Goal: Task Accomplishment & Management: Use online tool/utility

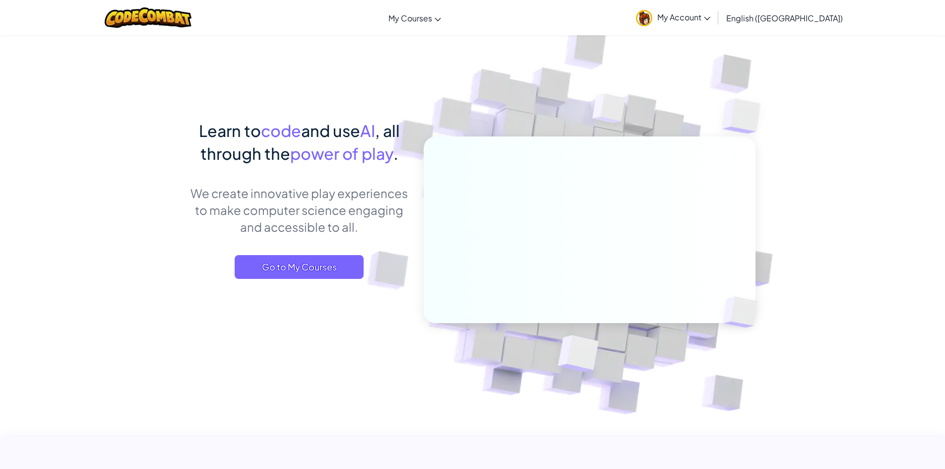
click at [710, 18] on span "My Account" at bounding box center [683, 17] width 53 height 10
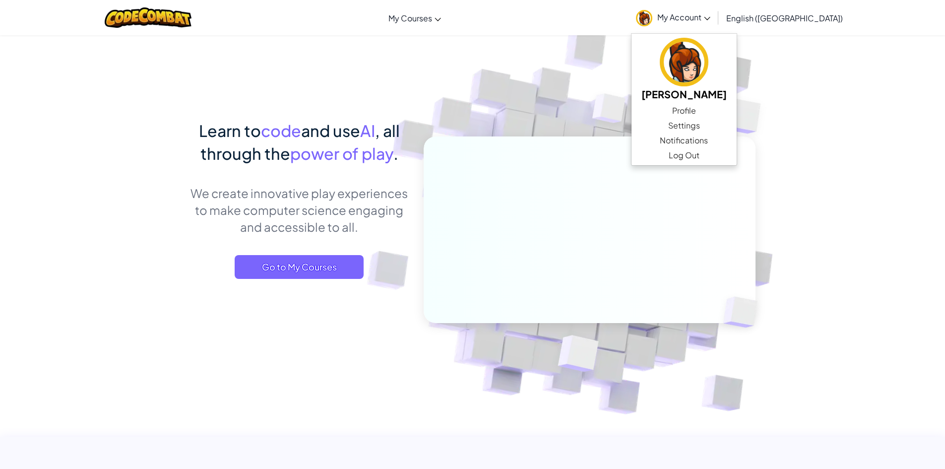
click at [634, 119] on img at bounding box center [608, 111] width 71 height 74
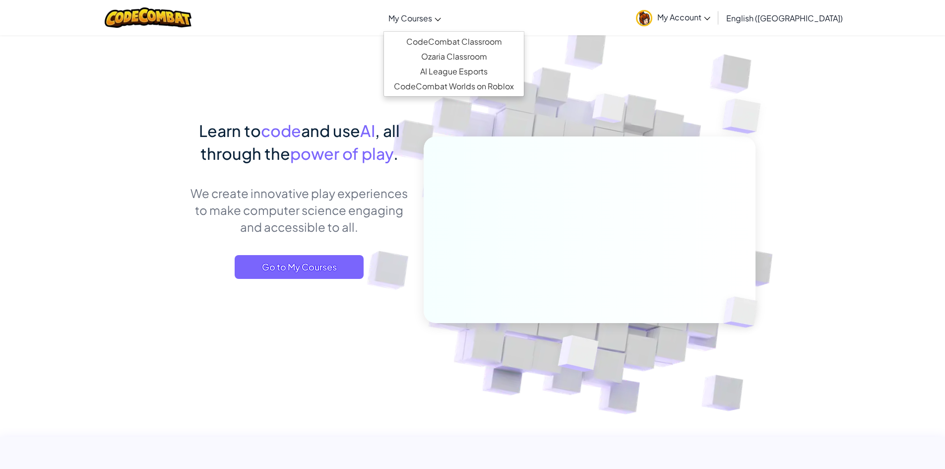
click at [432, 13] on span "My Courses" at bounding box center [410, 18] width 44 height 10
click at [372, 70] on div "Learn to code and use AI , all through the power of play . We create innovative…" at bounding box center [472, 216] width 565 height 362
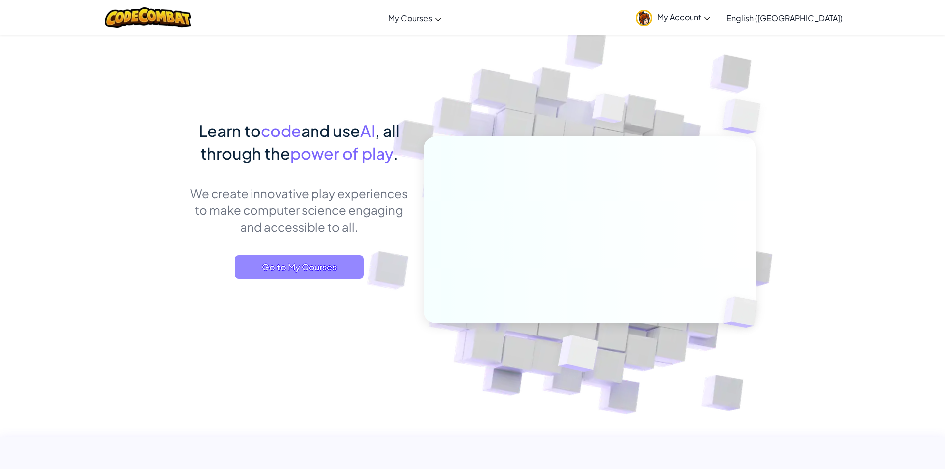
click at [287, 273] on span "Go to My Courses" at bounding box center [299, 267] width 129 height 24
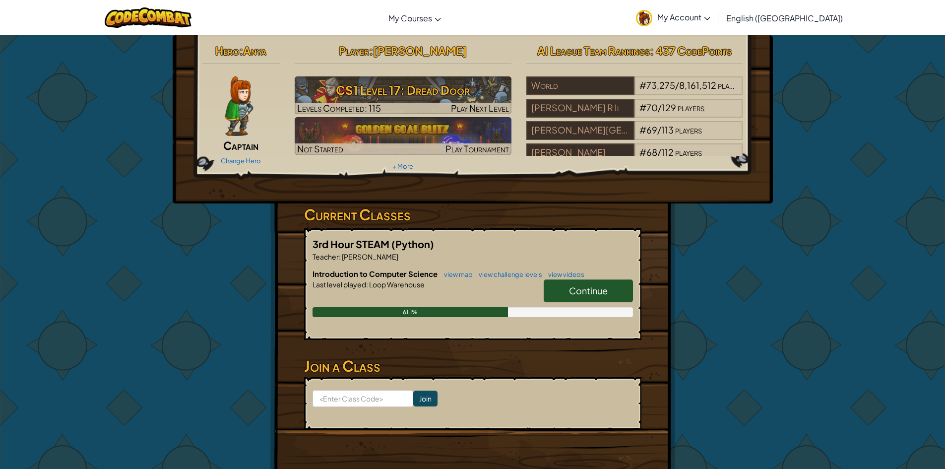
click at [596, 279] on h6 "Introduction to Computer Science view map view challenge levels view videos" at bounding box center [472, 273] width 320 height 11
click at [587, 284] on link "Continue" at bounding box center [588, 290] width 89 height 23
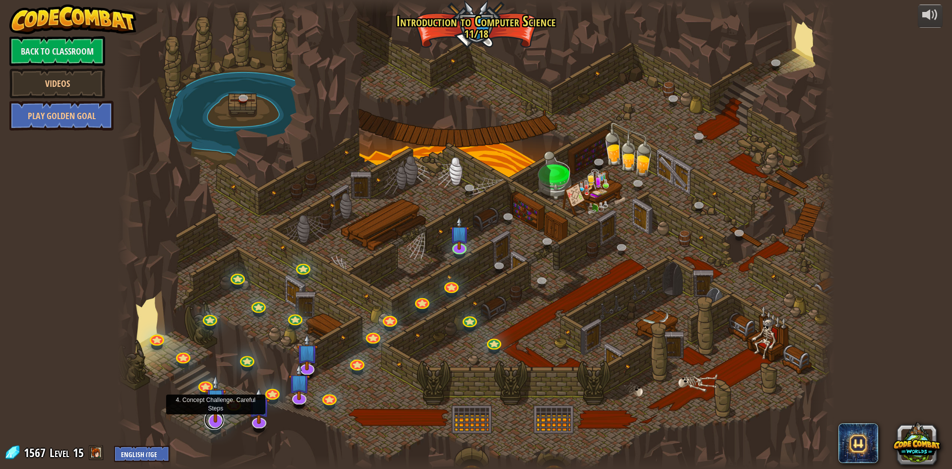
click at [218, 426] on link at bounding box center [214, 420] width 20 height 20
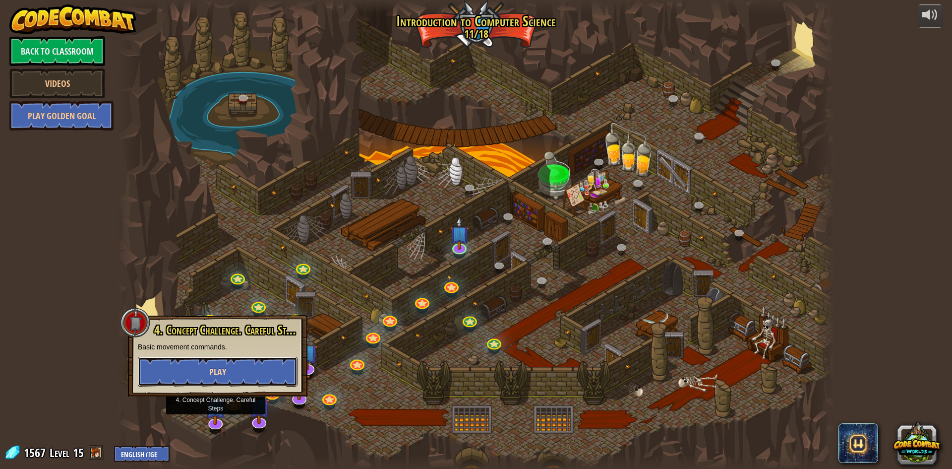
click at [217, 362] on button "Play" at bounding box center [218, 372] width 160 height 30
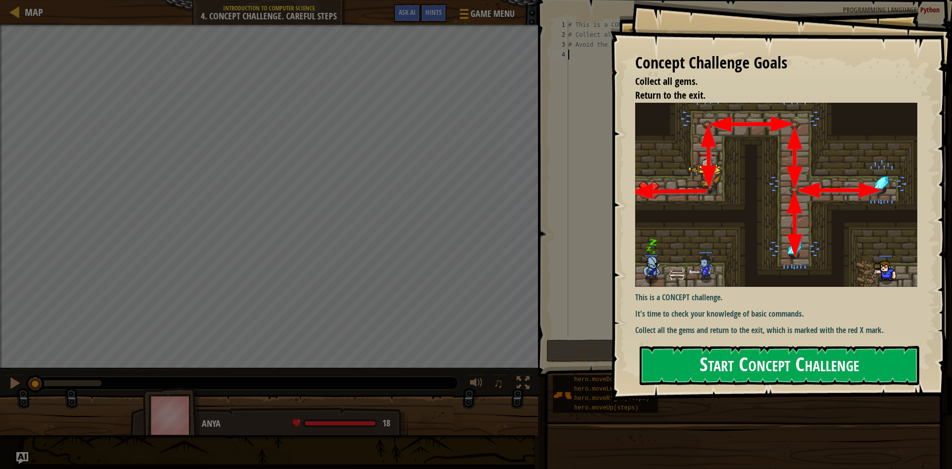
click at [725, 346] on button "Start Concept Challenge" at bounding box center [780, 365] width 280 height 39
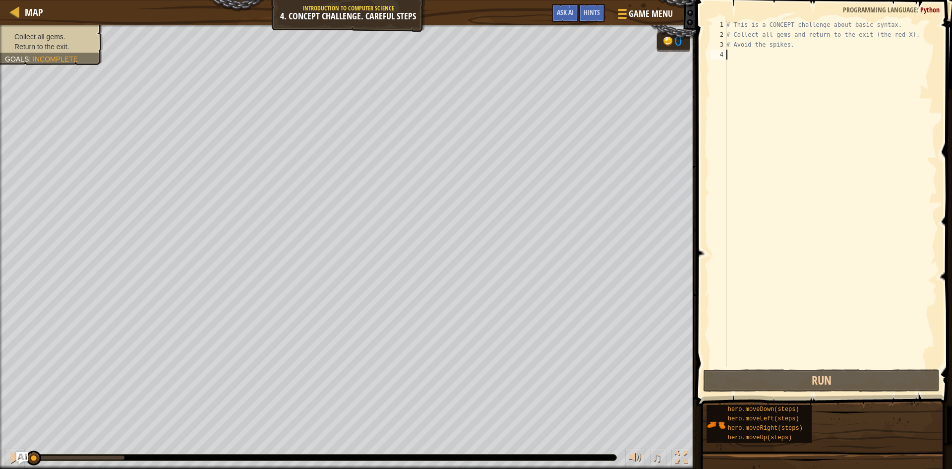
type textarea "h"
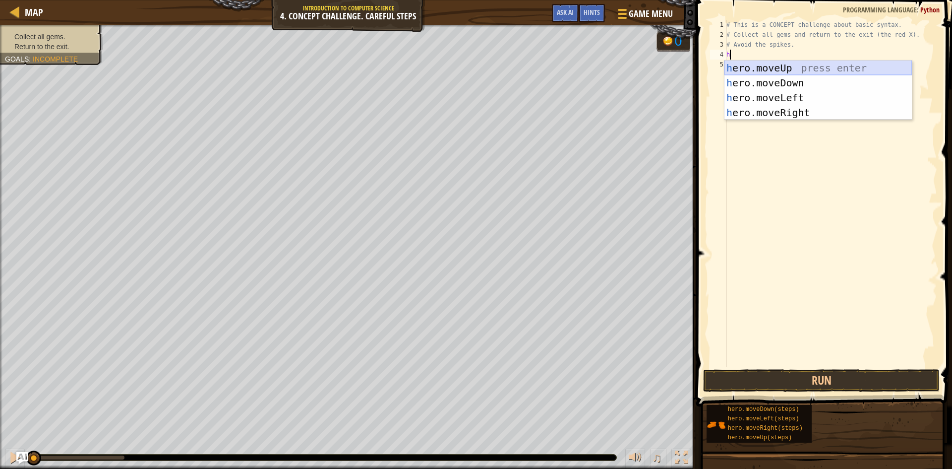
click at [776, 67] on div "h ero.moveUp press enter h ero.moveDown press enter h ero.moveLeft press enter …" at bounding box center [818, 105] width 187 height 89
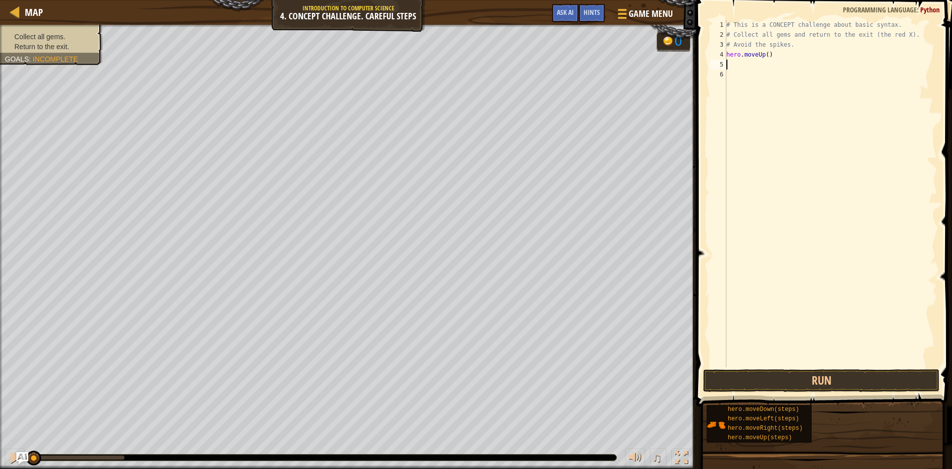
type textarea "h"
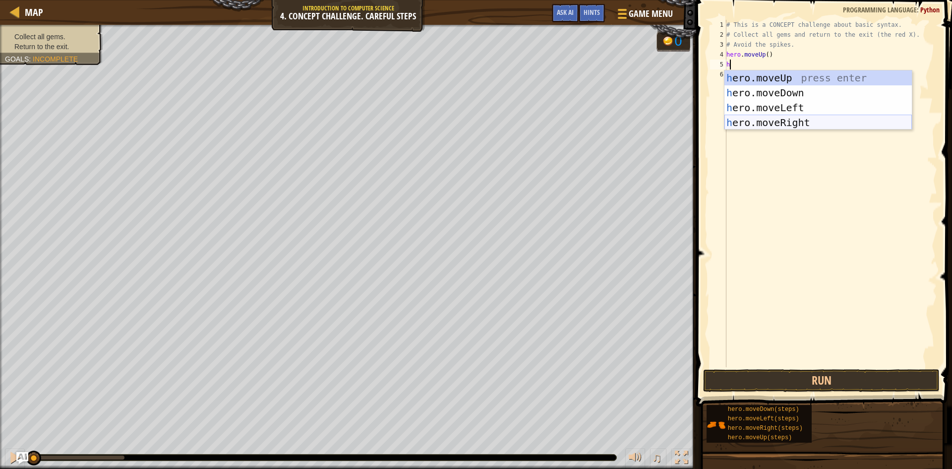
click at [768, 121] on div "h ero.moveUp press enter h ero.moveDown press enter h ero.moveLeft press enter …" at bounding box center [818, 114] width 187 height 89
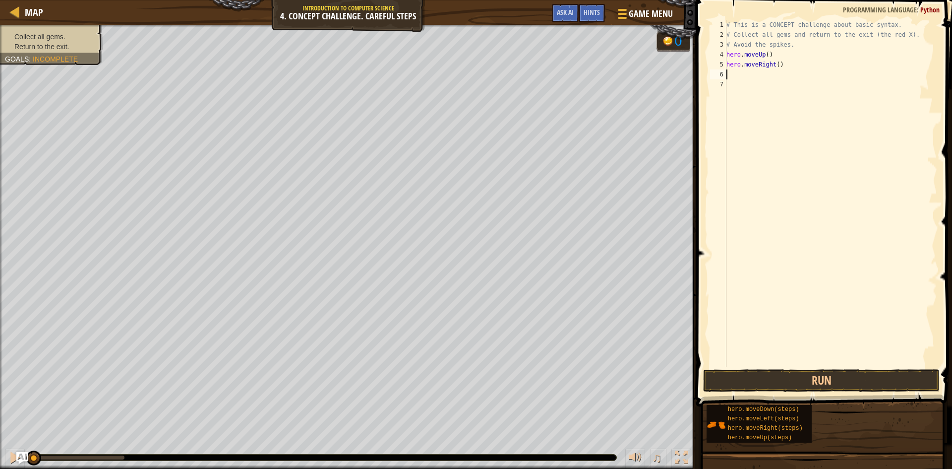
type textarea "h"
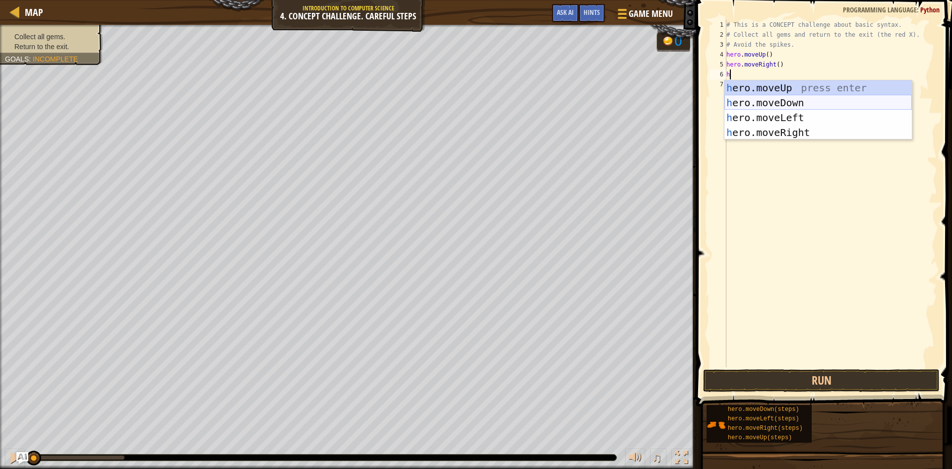
click at [782, 107] on div "h ero.moveUp press enter h ero.moveDown press enter h ero.moveLeft press enter …" at bounding box center [818, 124] width 187 height 89
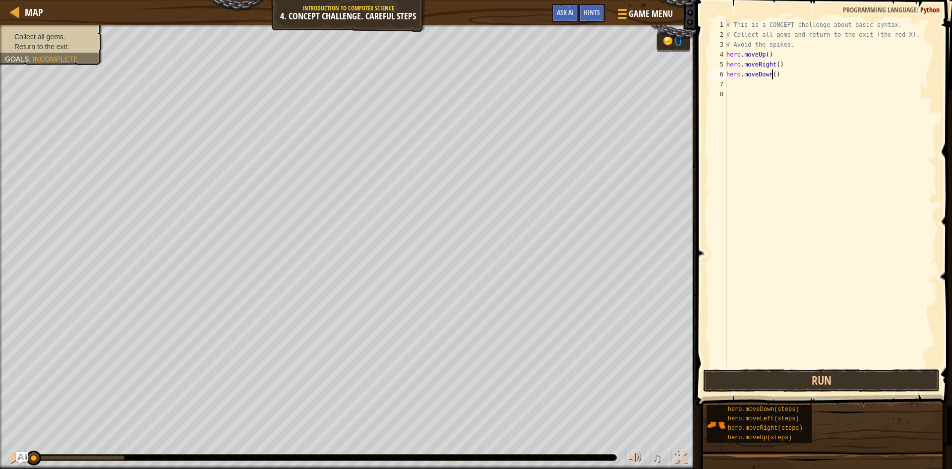
click at [772, 76] on div "# This is a CONCEPT challenge about basic syntax. # Collect all gems and return…" at bounding box center [831, 203] width 213 height 367
type textarea "hero.moveDown(2)"
click at [739, 89] on div "# This is a CONCEPT challenge about basic syntax. # Collect all gems and return…" at bounding box center [831, 203] width 213 height 367
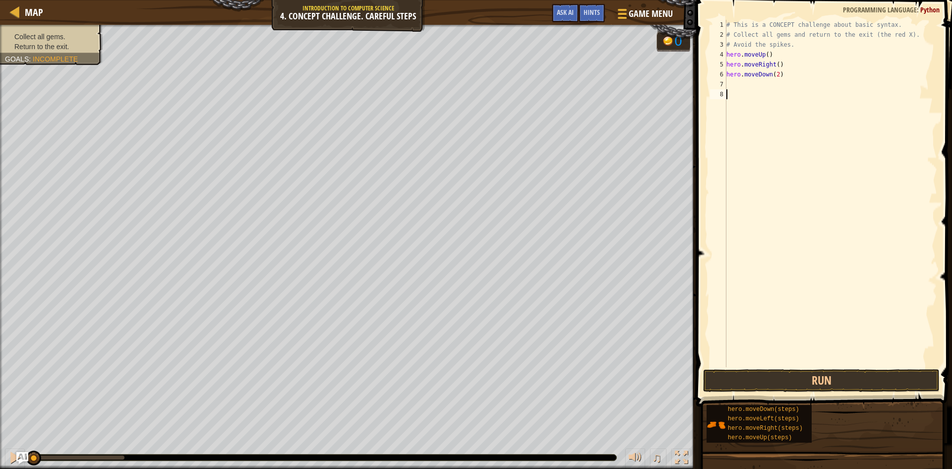
type textarea "h"
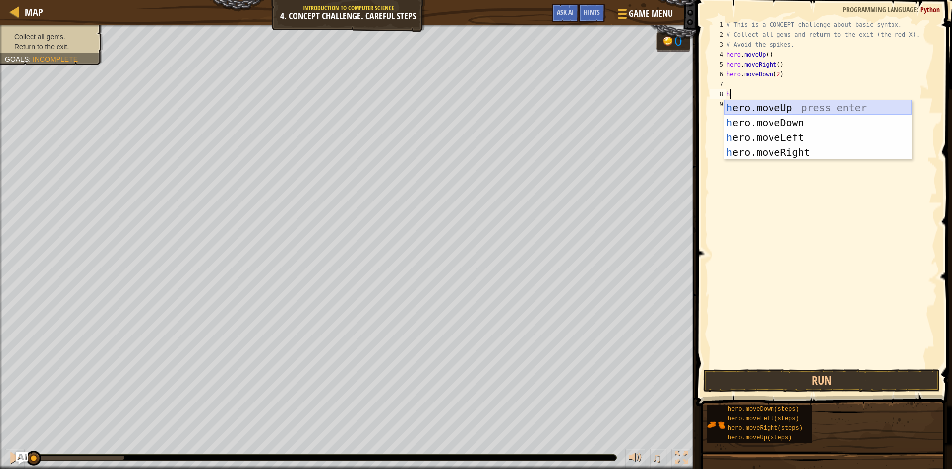
click at [783, 108] on div "h ero.moveUp press enter h ero.moveDown press enter h ero.moveLeft press enter …" at bounding box center [818, 144] width 187 height 89
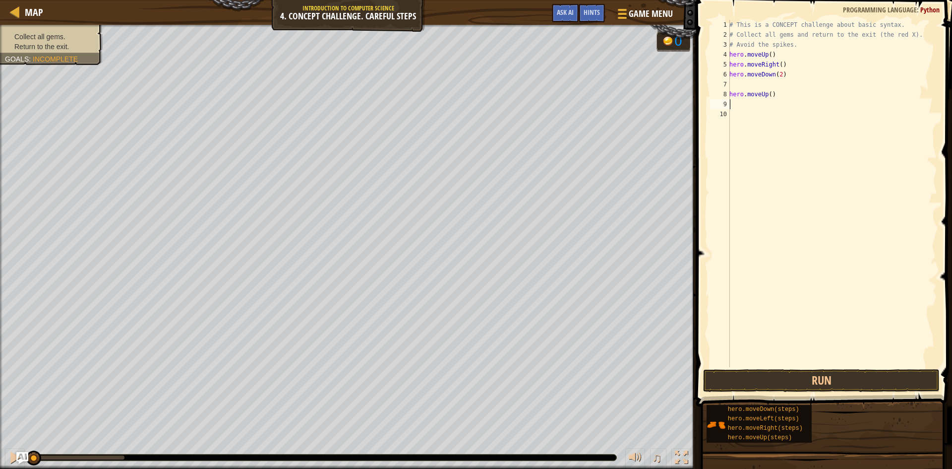
type textarea "h"
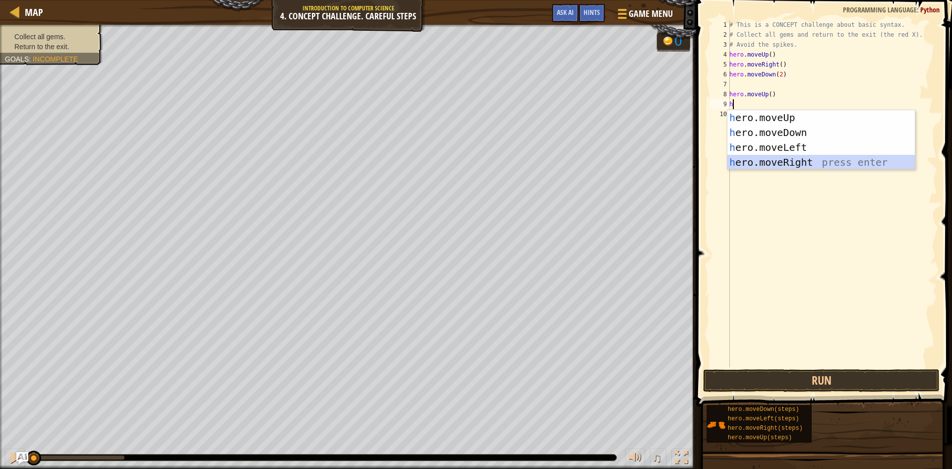
drag, startPoint x: 795, startPoint y: 163, endPoint x: 761, endPoint y: 250, distance: 94.2
click at [795, 167] on div "h ero.moveUp press enter h ero.moveDown press enter h ero.moveLeft press enter …" at bounding box center [821, 154] width 187 height 89
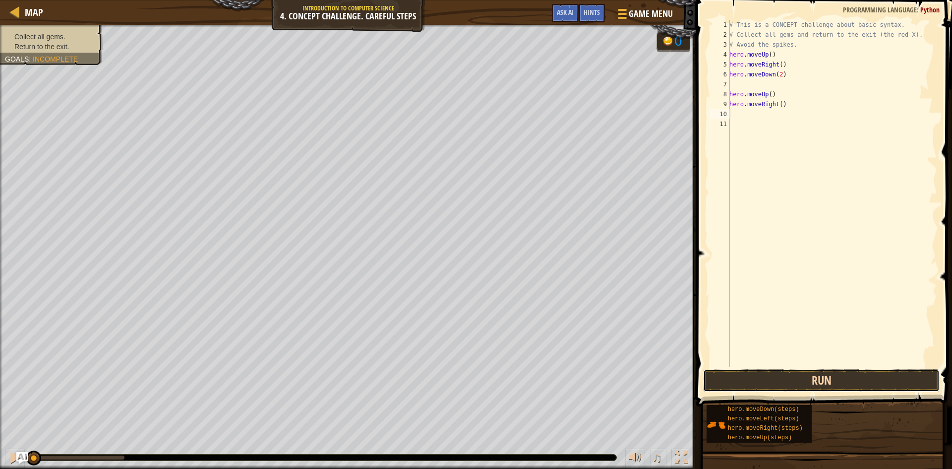
click at [738, 372] on button "Run" at bounding box center [821, 380] width 237 height 23
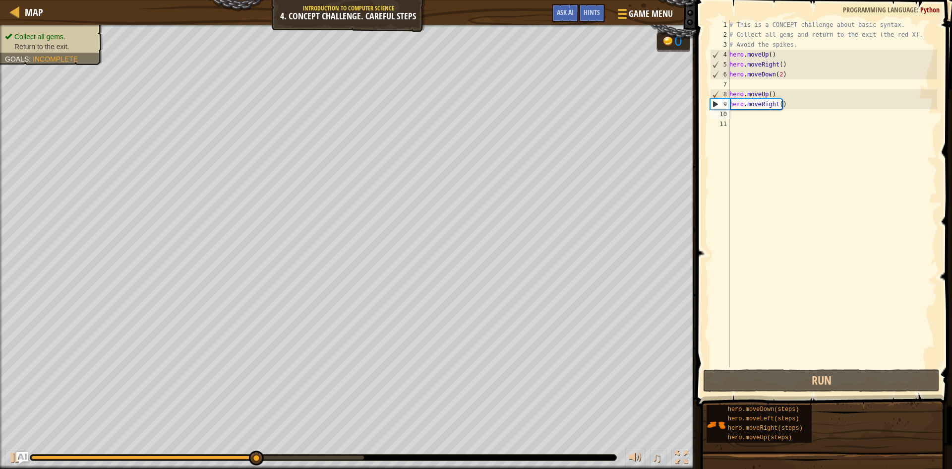
click at [78, 32] on li "Collect all gems." at bounding box center [50, 37] width 90 height 10
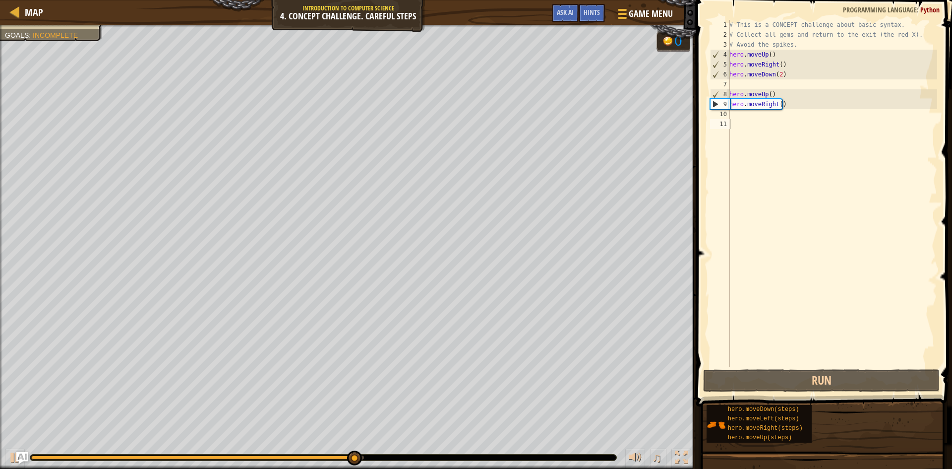
click at [743, 121] on div "# This is a CONCEPT challenge about basic syntax. # Collect all gems and return…" at bounding box center [833, 203] width 210 height 367
click at [743, 119] on div "# This is a CONCEPT challenge about basic syntax. # Collect all gems and return…" at bounding box center [833, 203] width 210 height 367
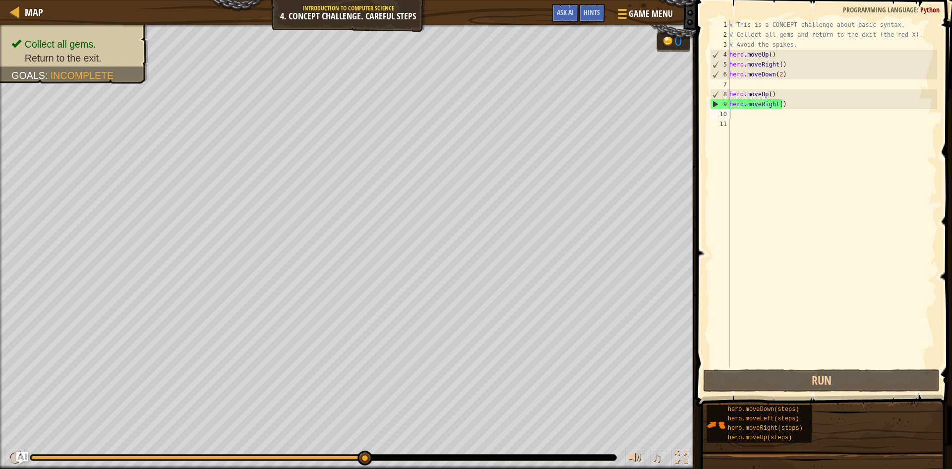
click at [742, 117] on div "# This is a CONCEPT challenge about basic syntax. # Collect all gems and return…" at bounding box center [833, 203] width 210 height 367
type textarea "h"
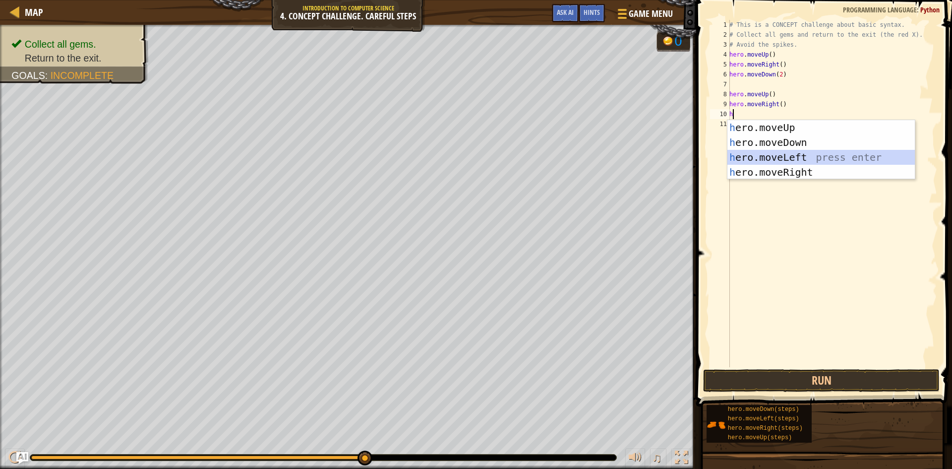
click at [780, 154] on div "h ero.moveUp press enter h ero.moveDown press enter h ero.moveLeft press enter …" at bounding box center [821, 164] width 187 height 89
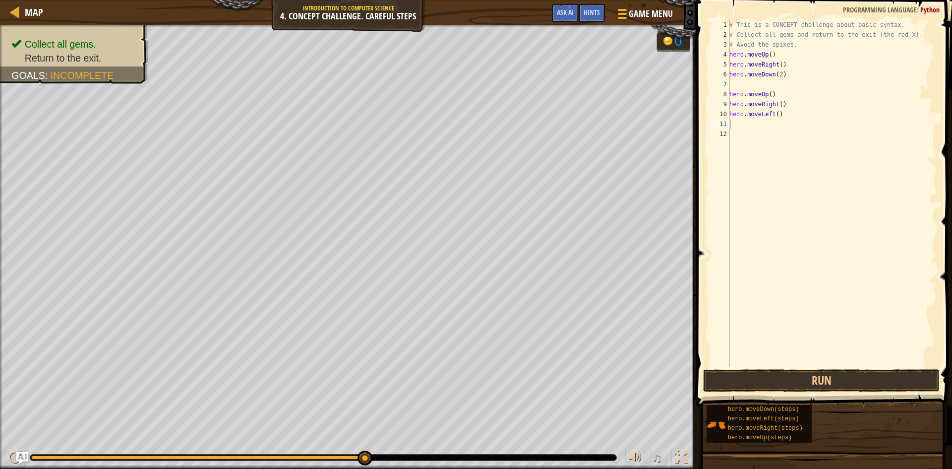
type textarea "h"
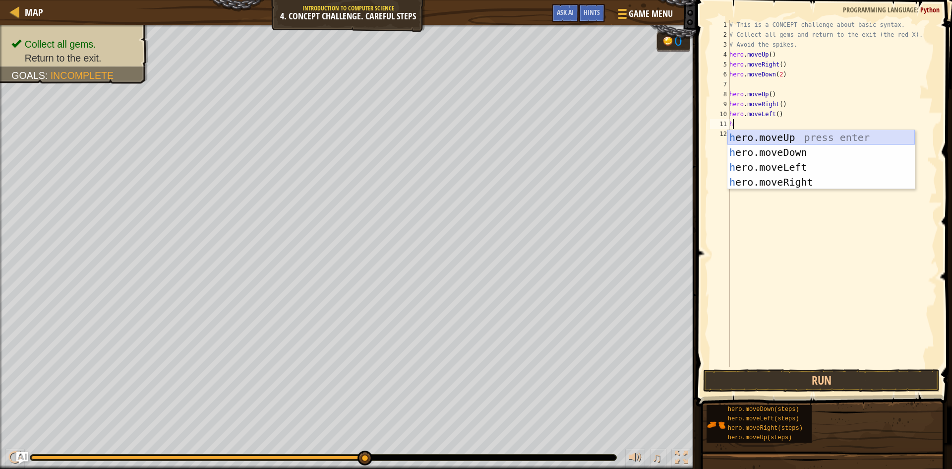
click at [775, 138] on div "h ero.moveUp press enter h ero.moveDown press enter h ero.moveLeft press enter …" at bounding box center [821, 174] width 187 height 89
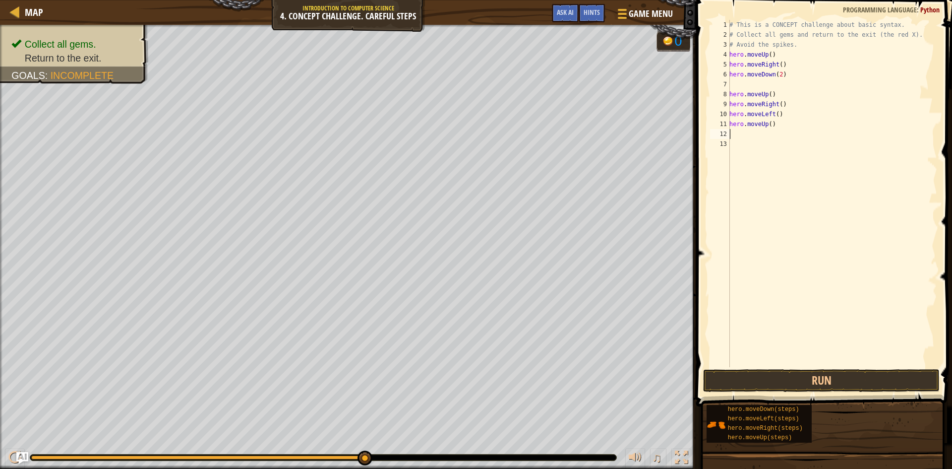
type textarea "h"
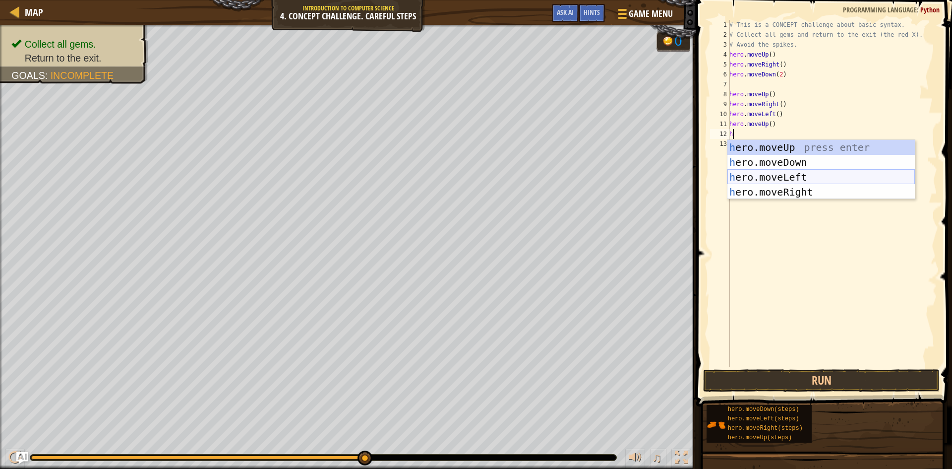
click at [767, 172] on div "h ero.moveUp press enter h ero.moveDown press enter h ero.moveLeft press enter …" at bounding box center [821, 184] width 187 height 89
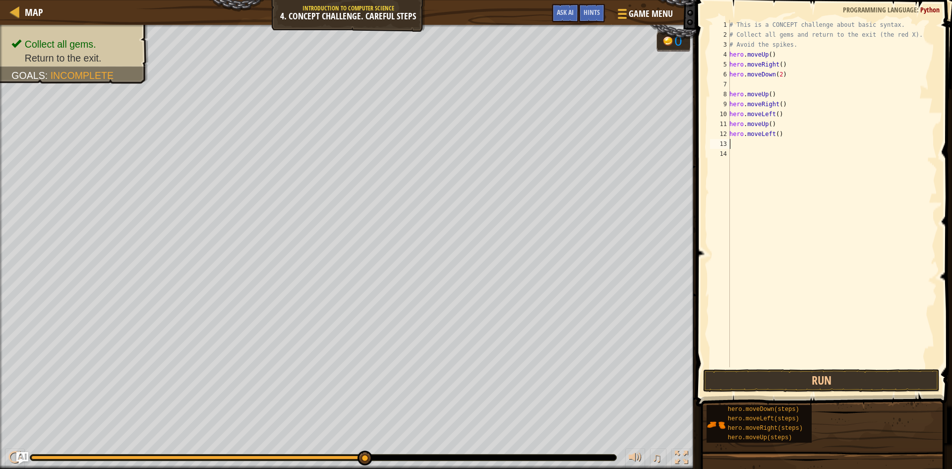
type textarea "h"
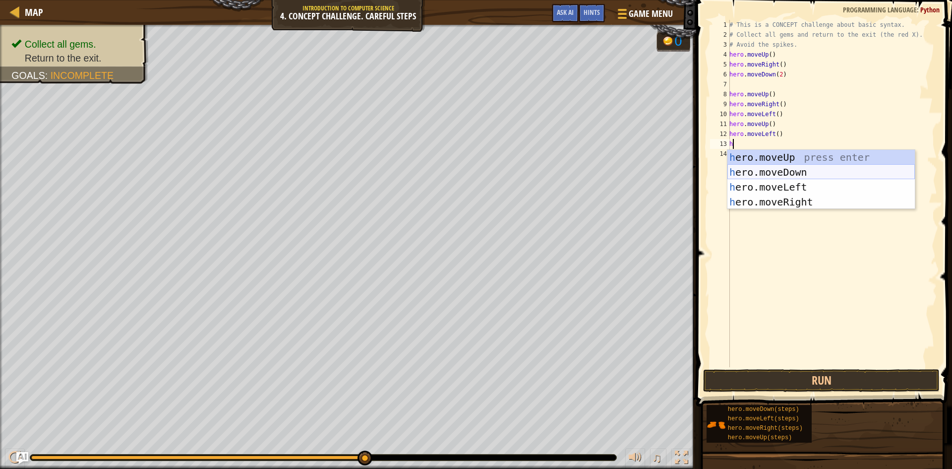
click at [788, 171] on div "h ero.moveUp press enter h ero.moveDown press enter h ero.moveLeft press enter …" at bounding box center [821, 194] width 187 height 89
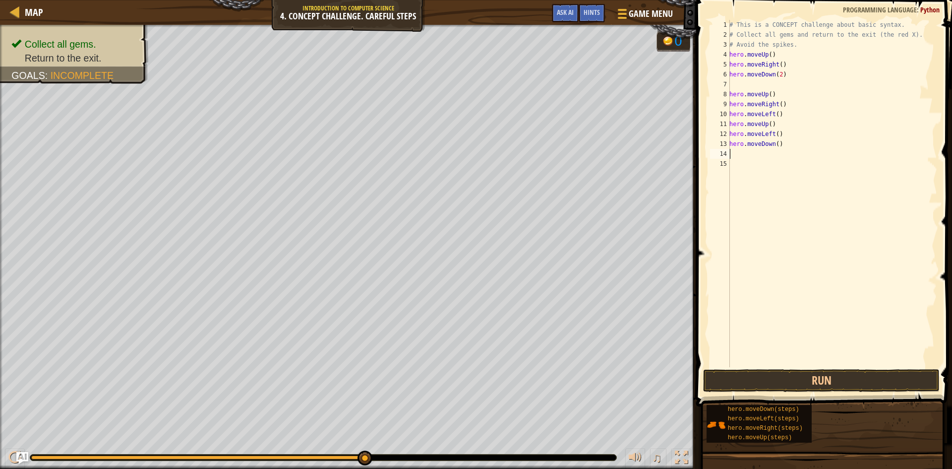
type textarea "h"
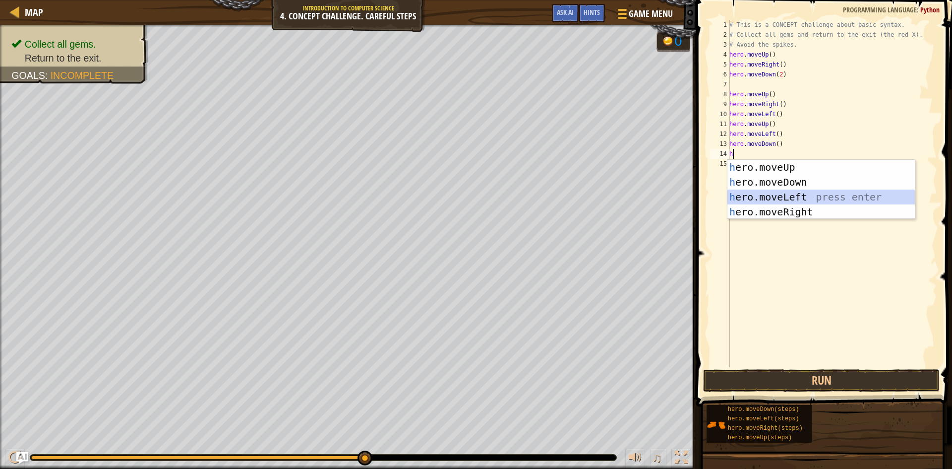
click at [786, 191] on div "h ero.moveUp press enter h ero.moveDown press enter h ero.moveLeft press enter …" at bounding box center [821, 204] width 187 height 89
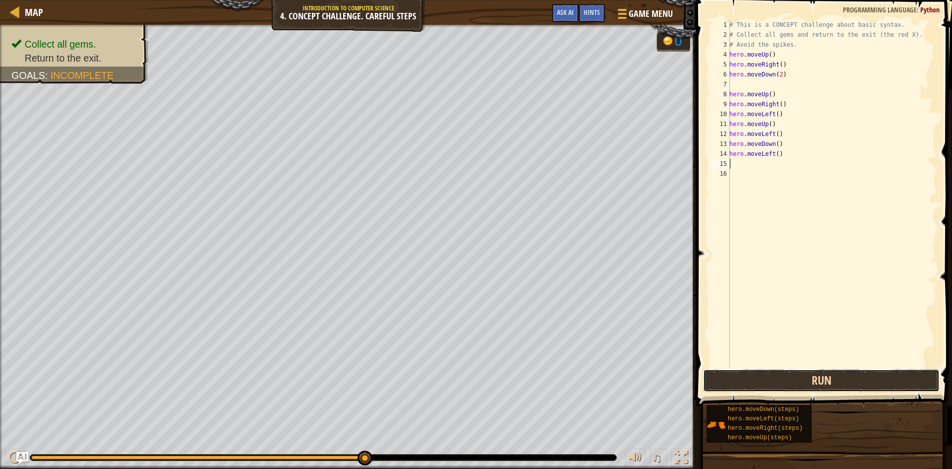
click at [720, 372] on button "Run" at bounding box center [821, 380] width 237 height 23
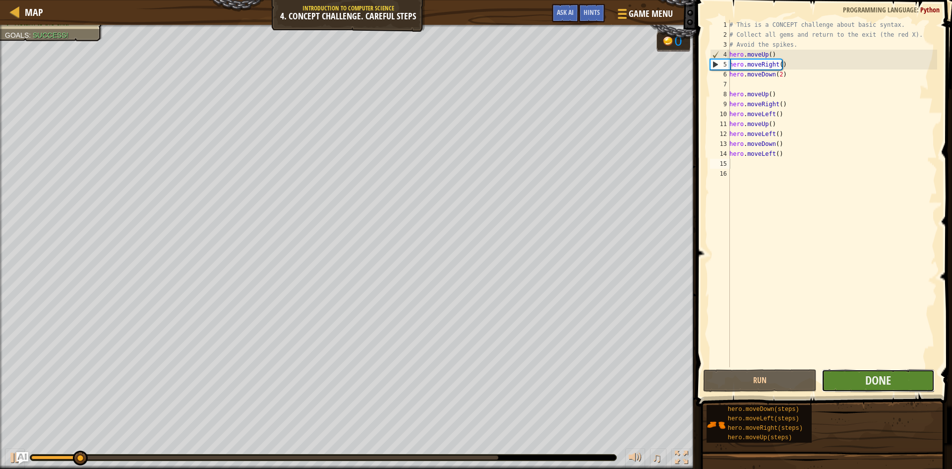
click at [853, 378] on button "Done" at bounding box center [879, 380] width 114 height 23
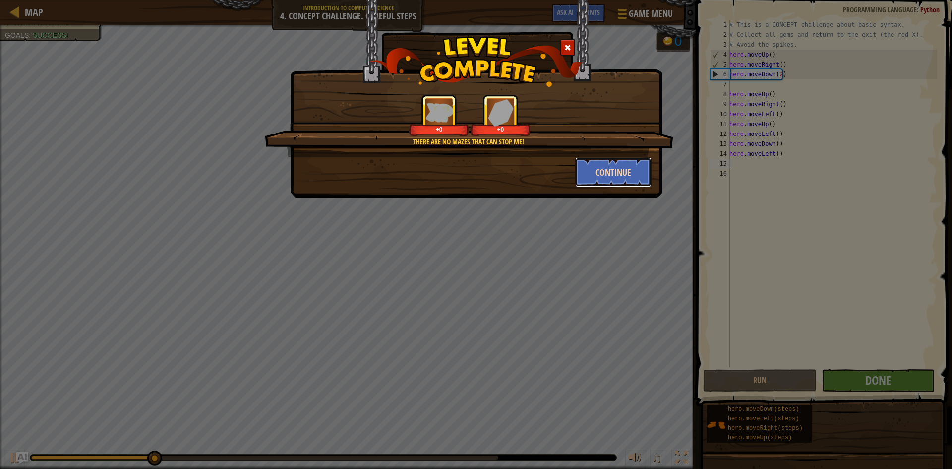
click at [628, 180] on button "Continue" at bounding box center [613, 172] width 77 height 30
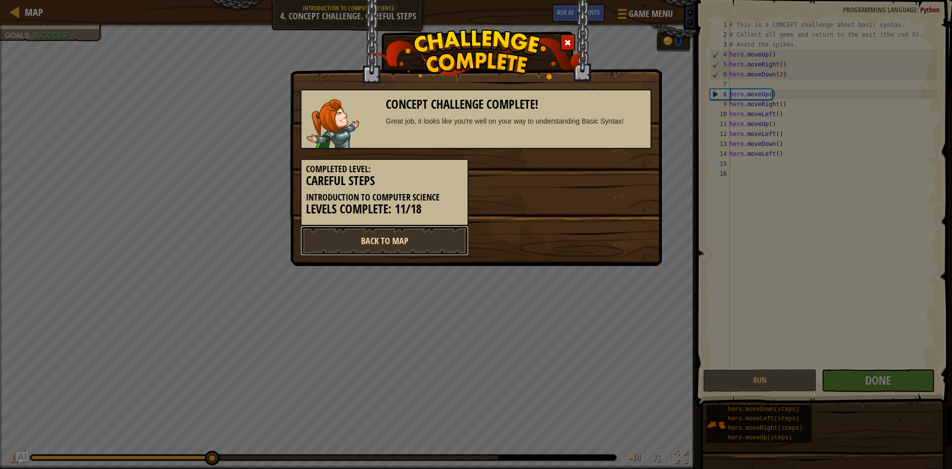
click at [432, 239] on link "Back to Map" at bounding box center [385, 241] width 168 height 30
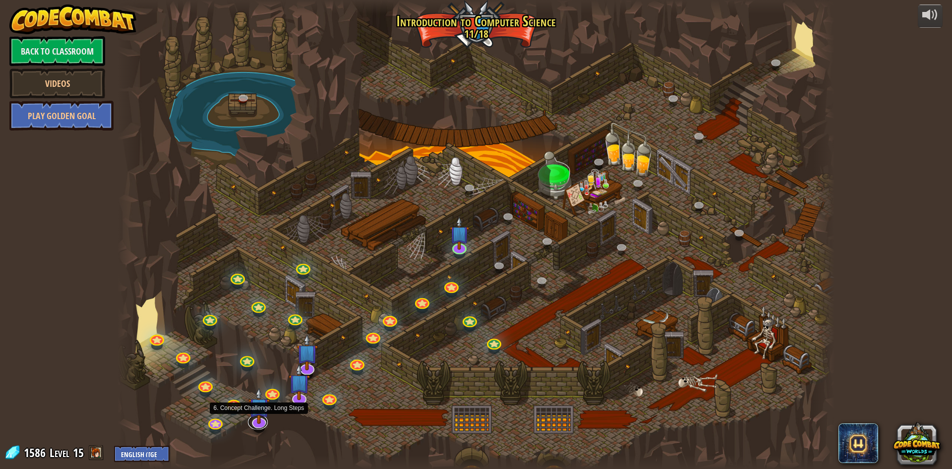
click at [256, 426] on link at bounding box center [258, 422] width 20 height 15
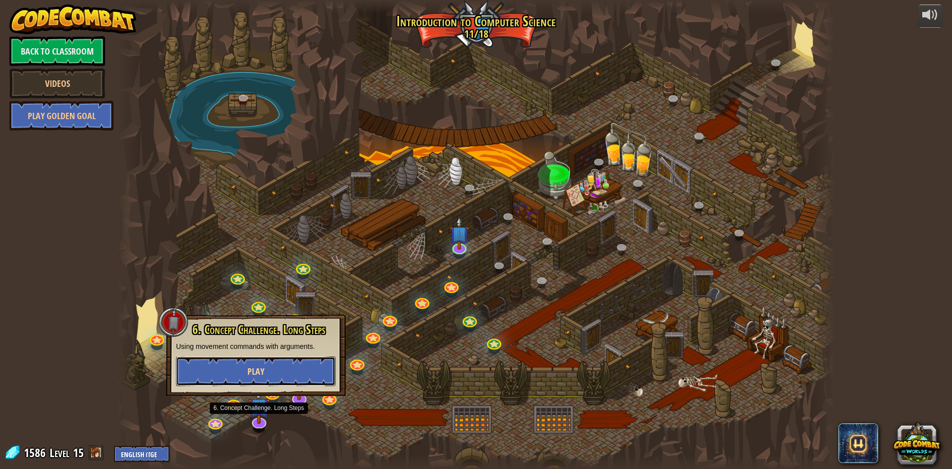
click at [275, 367] on button "Play" at bounding box center [256, 371] width 160 height 30
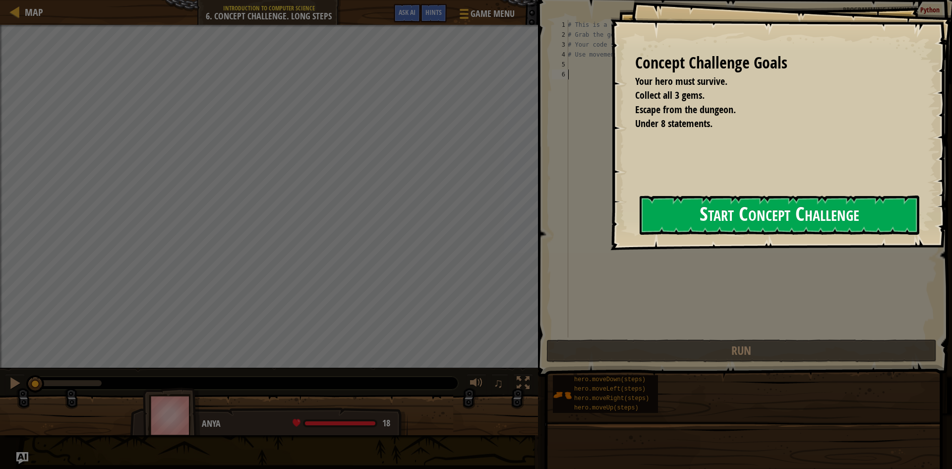
click at [727, 207] on button "Start Concept Challenge" at bounding box center [780, 214] width 280 height 39
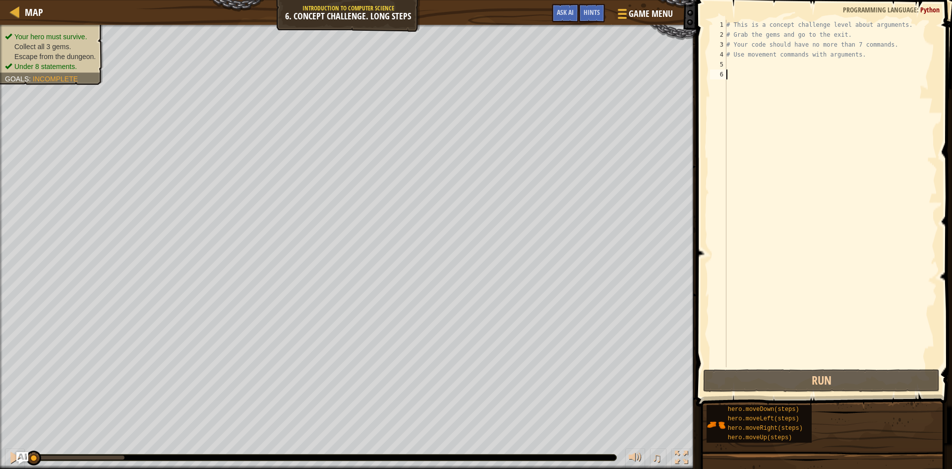
click at [736, 62] on div "# This is a concept challenge level about arguments. # Grab the gems and go to …" at bounding box center [831, 203] width 213 height 367
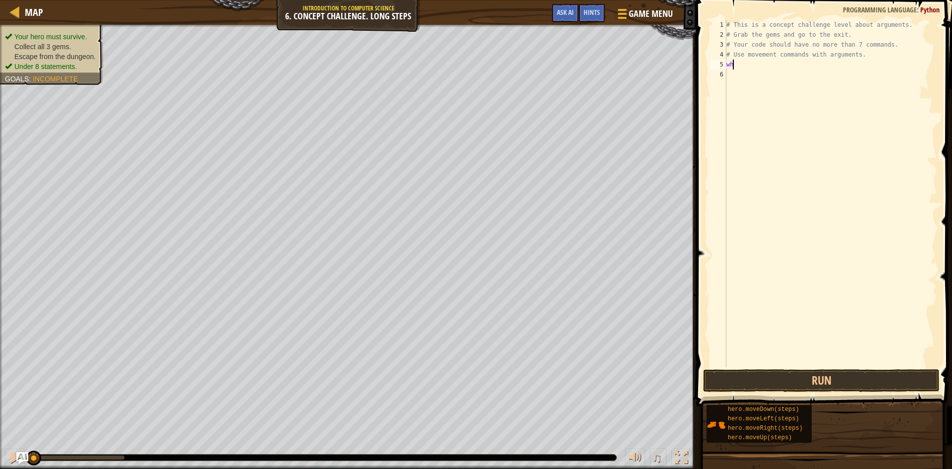
type textarea "w"
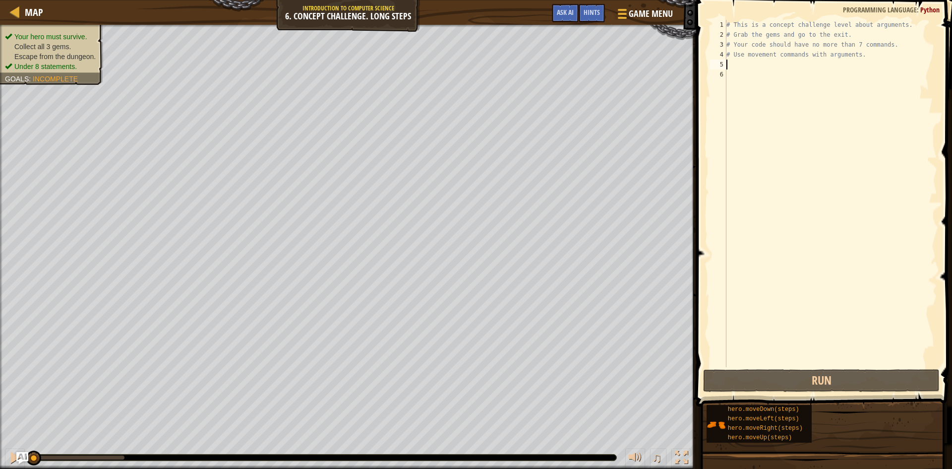
type textarea "j"
type textarea "h"
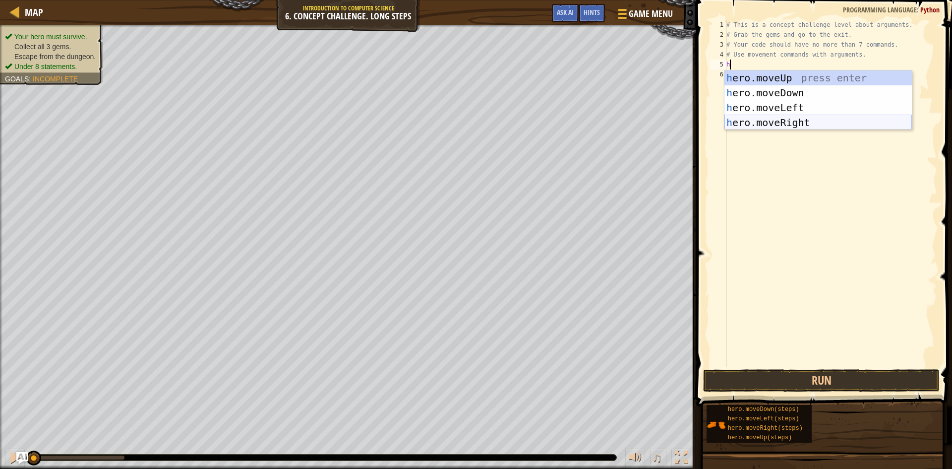
click at [784, 119] on div "h ero.moveUp press enter h ero.moveDown press enter h ero.moveLeft press enter …" at bounding box center [818, 114] width 187 height 89
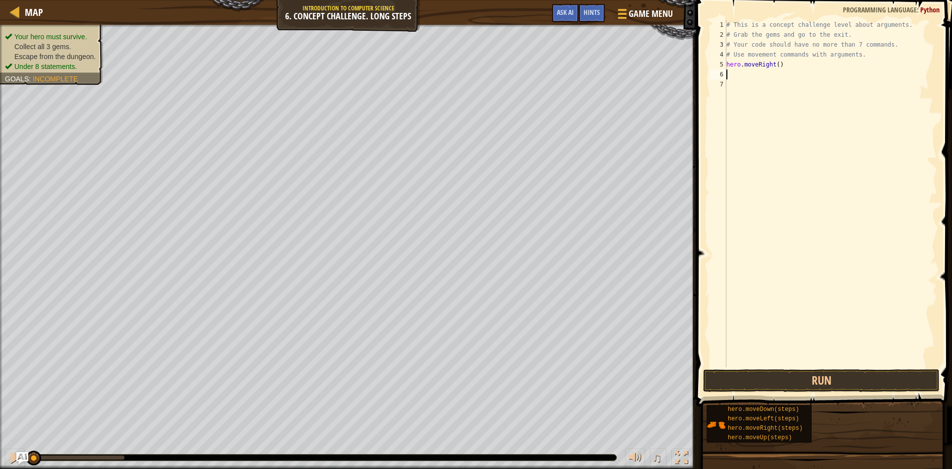
type textarea "h"
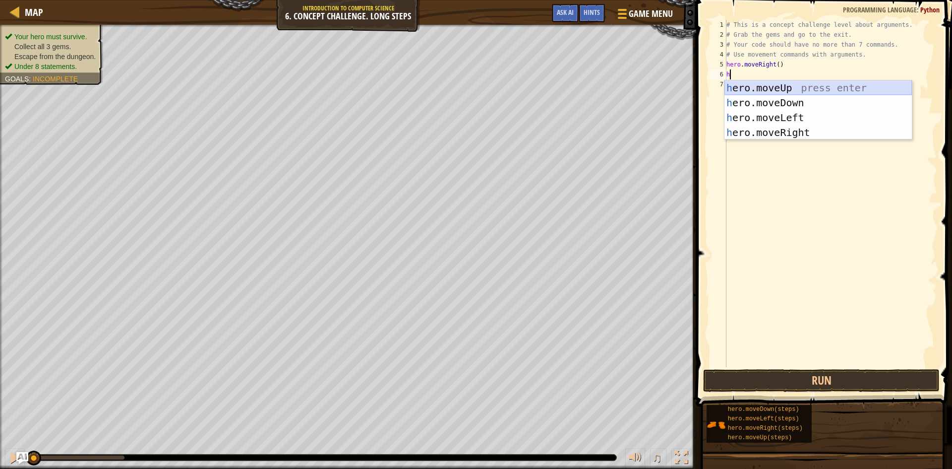
click at [788, 87] on div "h ero.moveUp press enter h ero.moveDown press enter h ero.moveLeft press enter …" at bounding box center [818, 124] width 187 height 89
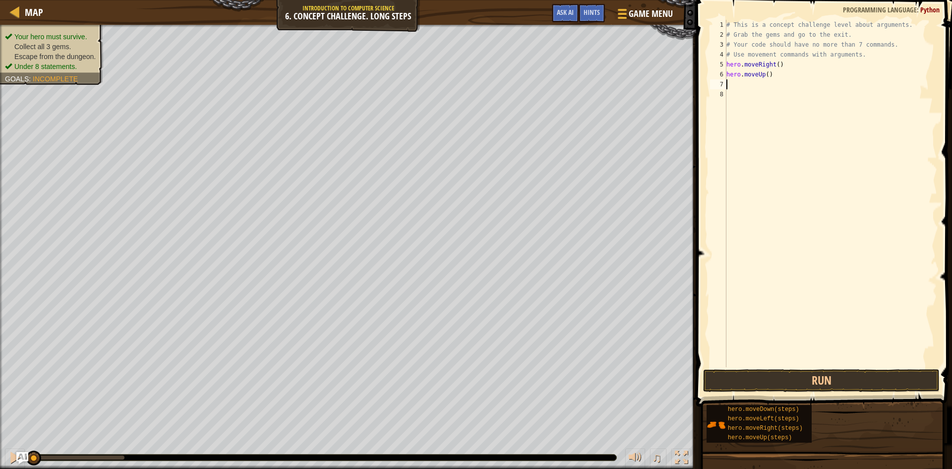
click at [765, 74] on div "# This is a concept challenge level about arguments. # Grab the gems and go to …" at bounding box center [831, 203] width 213 height 367
type textarea "hero.moveUp(4)"
click at [741, 379] on button "Run" at bounding box center [821, 380] width 237 height 23
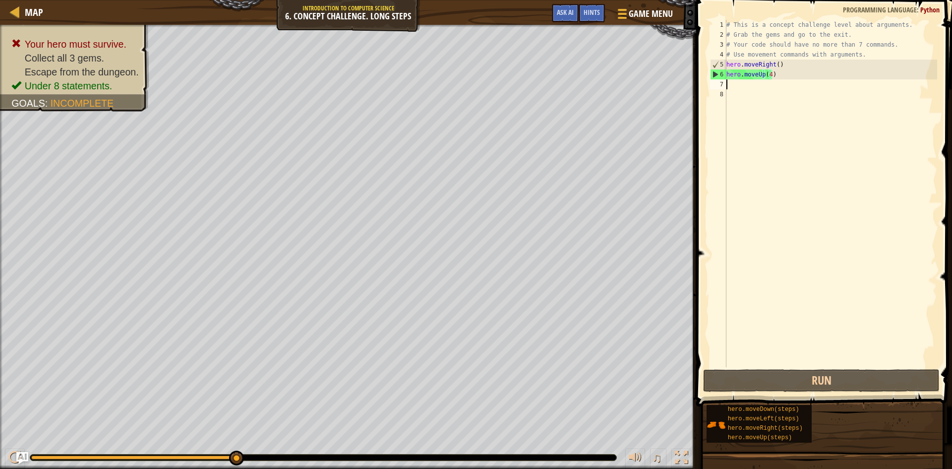
click at [732, 87] on div "# This is a concept challenge level about arguments. # Grab the gems and go to …" at bounding box center [831, 203] width 213 height 367
click at [604, 8] on div "Hints" at bounding box center [592, 13] width 26 height 18
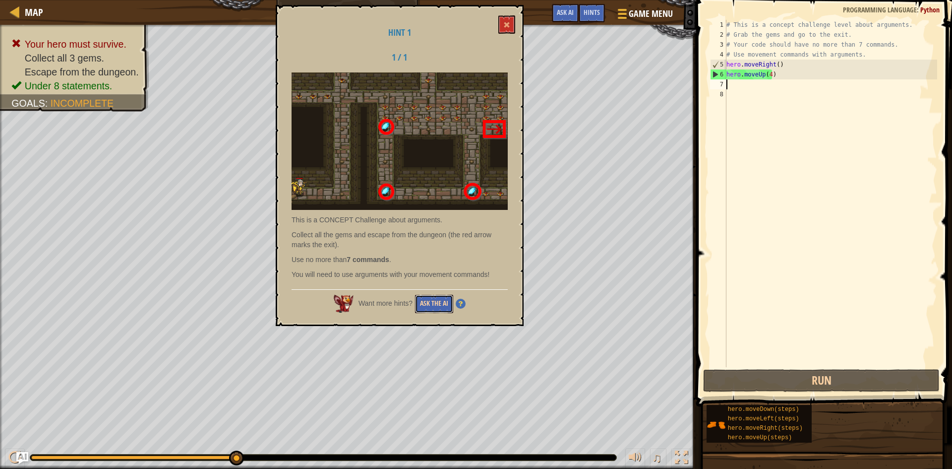
click at [425, 299] on button "Ask the AI" at bounding box center [434, 304] width 38 height 18
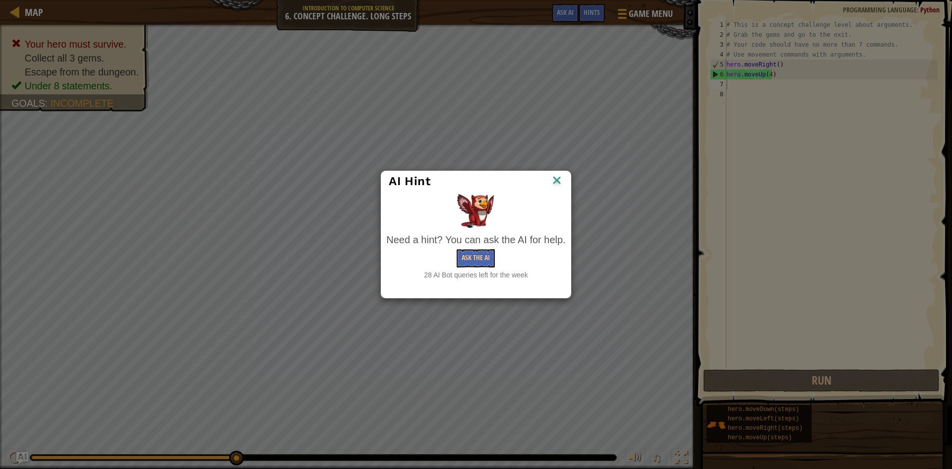
click at [475, 268] on div "Need a hint? You can ask the AI for help. Ask the AI 28 AI Bot queries left for…" at bounding box center [475, 257] width 179 height 48
click at [477, 260] on button "Ask the AI" at bounding box center [476, 258] width 38 height 18
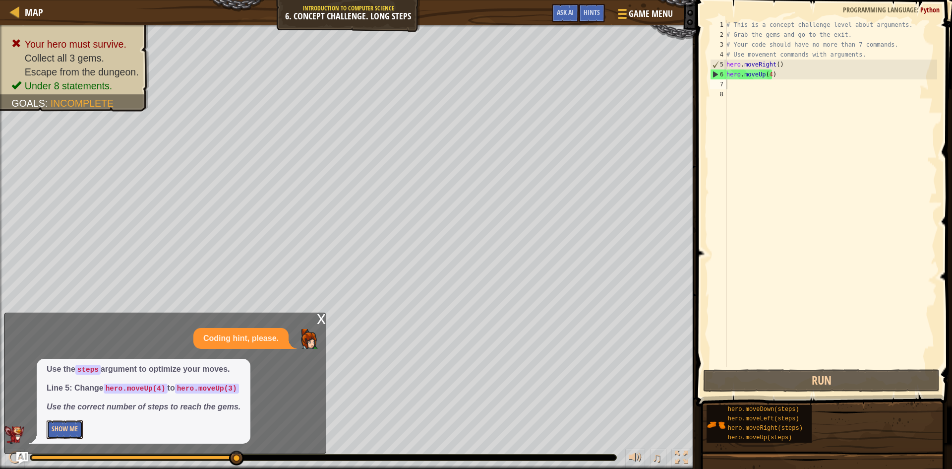
click at [64, 422] on button "Show Me" at bounding box center [65, 429] width 36 height 18
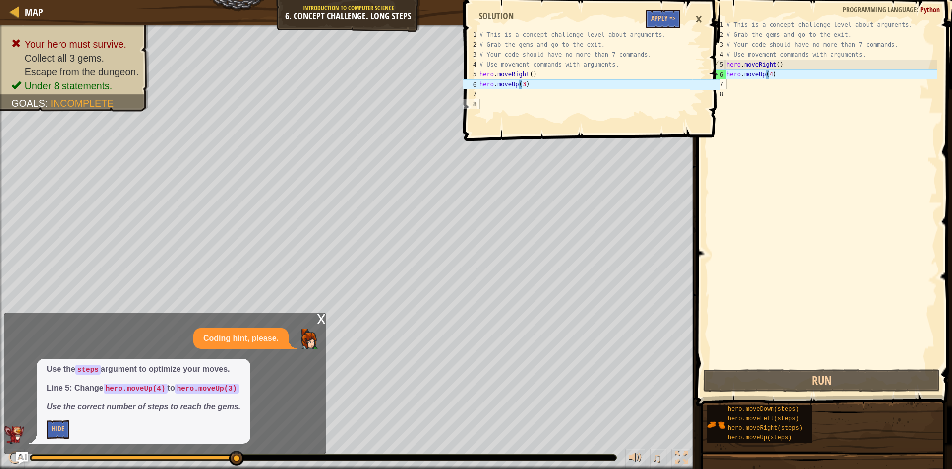
click at [768, 74] on div "# This is a concept challenge level about arguments. # Grab the gems and go to …" at bounding box center [831, 203] width 213 height 367
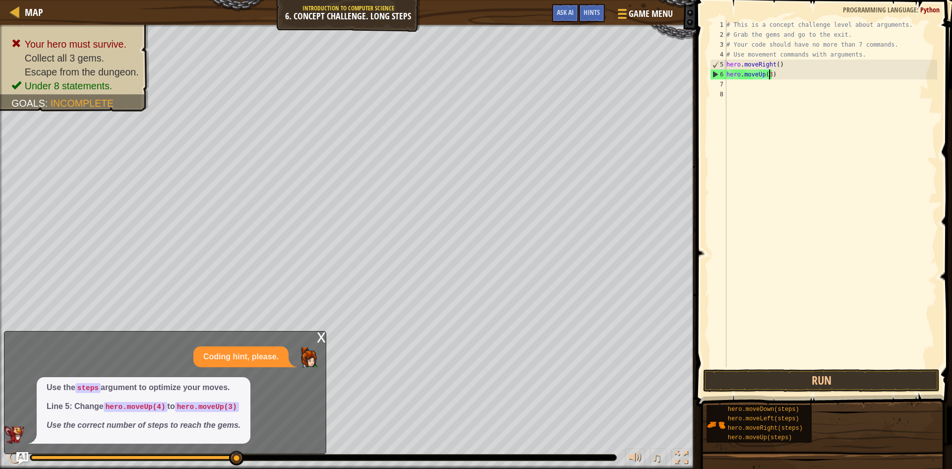
scroll to position [4, 3]
type textarea "hero.moveUp(3)"
click at [759, 380] on button "Run" at bounding box center [821, 380] width 237 height 23
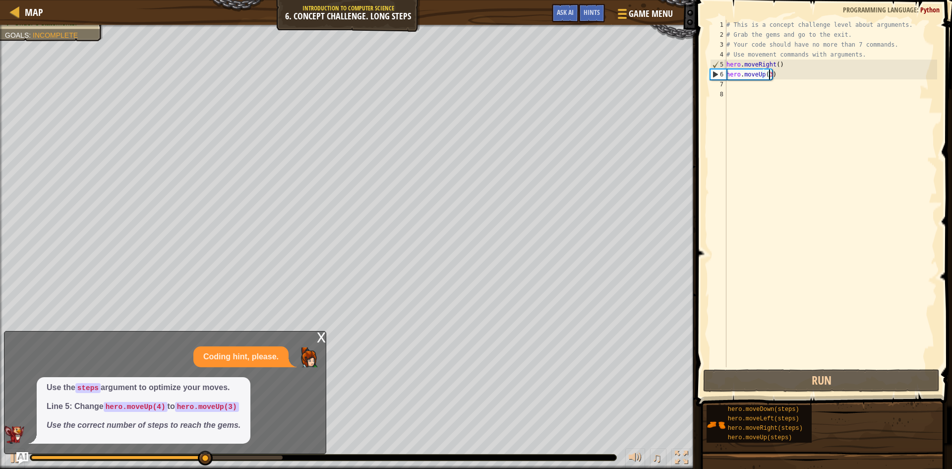
click at [742, 87] on div "# This is a concept challenge level about arguments. # Grab the gems and go to …" at bounding box center [831, 203] width 213 height 367
type textarea "j"
type textarea "h"
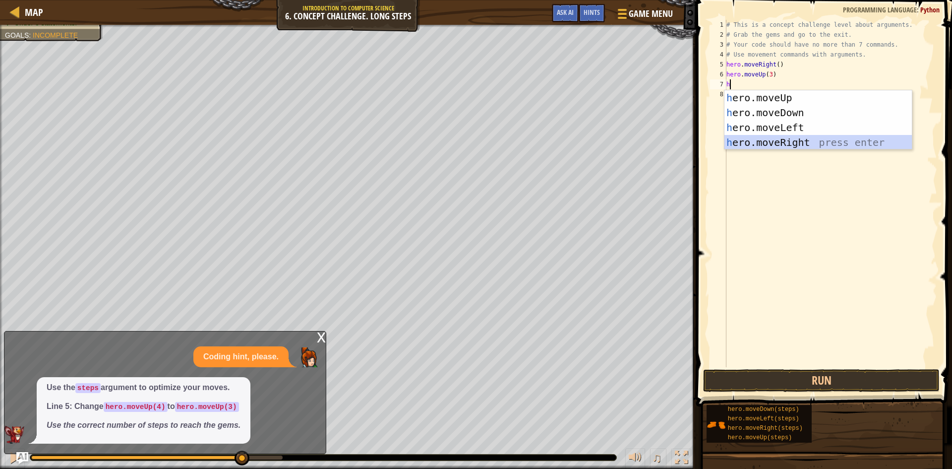
click at [788, 145] on div "h ero.moveUp press enter h ero.moveDown press enter h ero.moveLeft press enter …" at bounding box center [818, 134] width 187 height 89
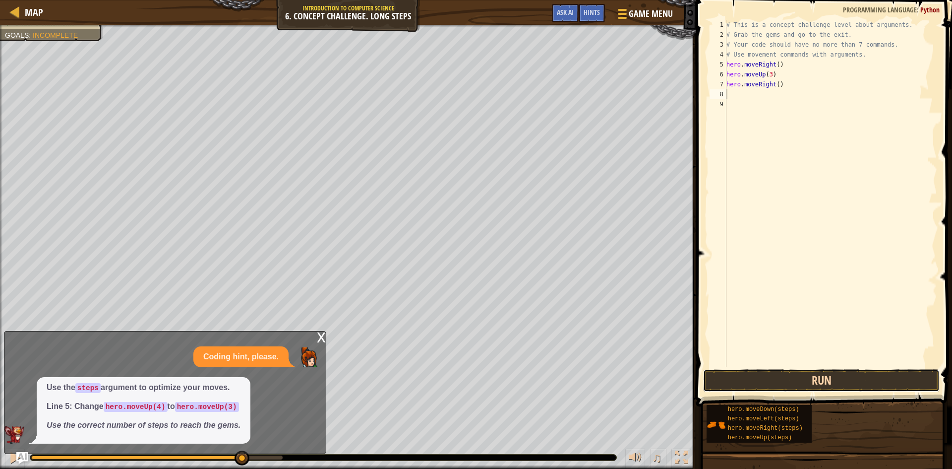
click at [795, 376] on button "Run" at bounding box center [821, 380] width 237 height 23
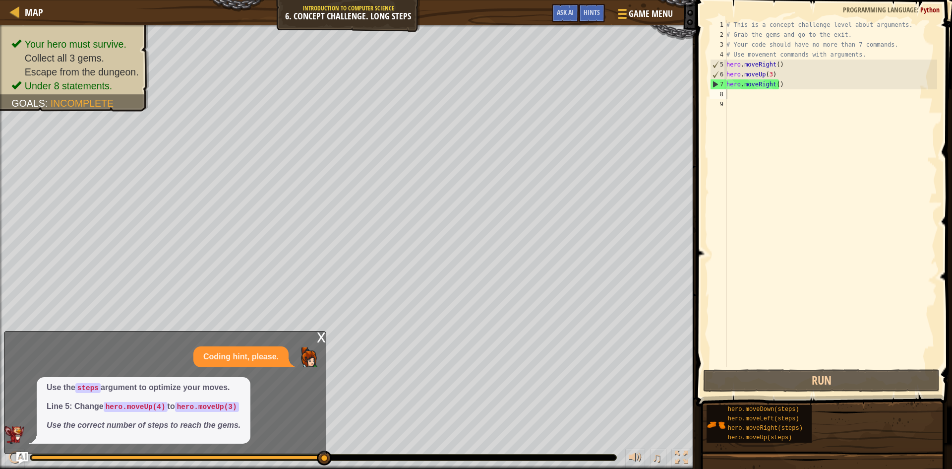
click at [326, 336] on div "x Coding hint, please. Use the steps argument to optimize your moves. Line 5: C…" at bounding box center [165, 392] width 322 height 123
click at [323, 335] on div "x" at bounding box center [321, 336] width 9 height 10
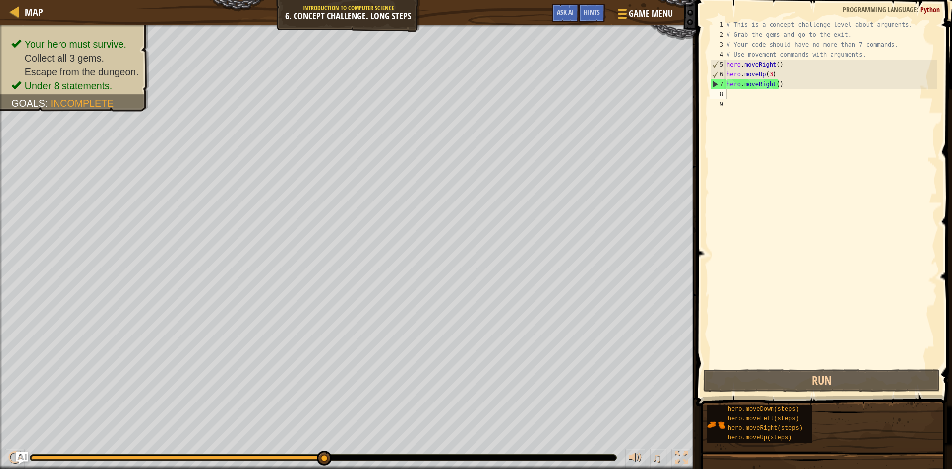
click at [735, 105] on div "# This is a concept challenge level about arguments. # Grab the gems and go to …" at bounding box center [831, 203] width 213 height 367
click at [736, 95] on div "# This is a concept challenge level about arguments. # Grab the gems and go to …" at bounding box center [831, 203] width 213 height 367
type textarea "a"
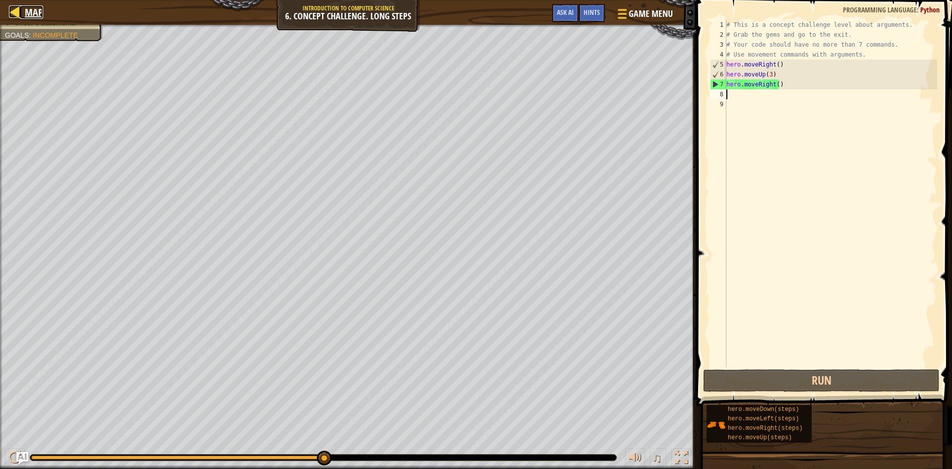
click at [25, 7] on span "Map" at bounding box center [34, 11] width 18 height 13
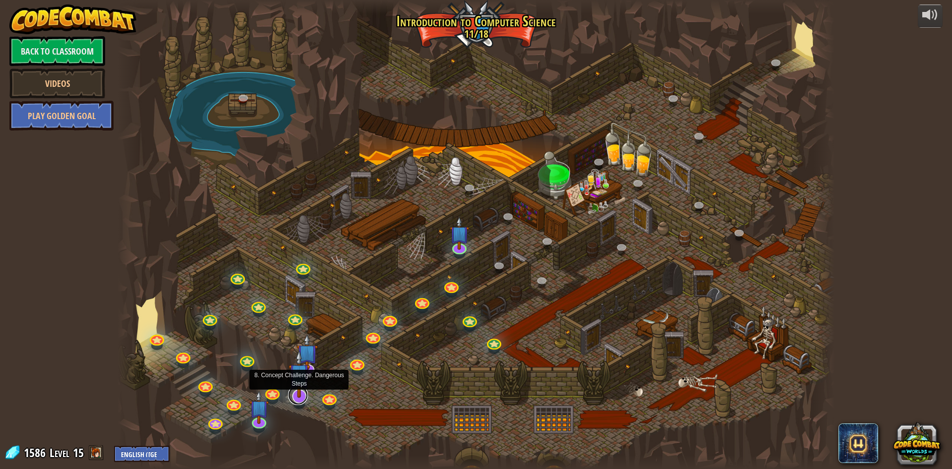
click at [298, 398] on link at bounding box center [298, 395] width 20 height 20
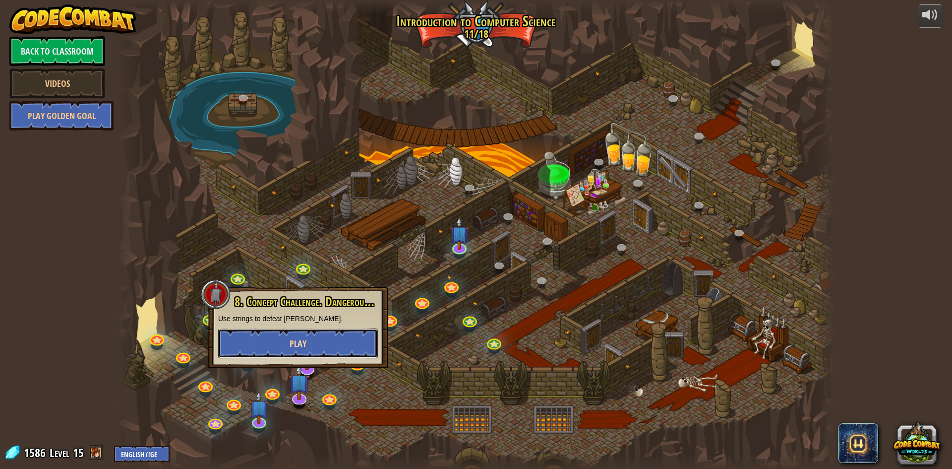
click at [322, 339] on button "Play" at bounding box center [298, 343] width 160 height 30
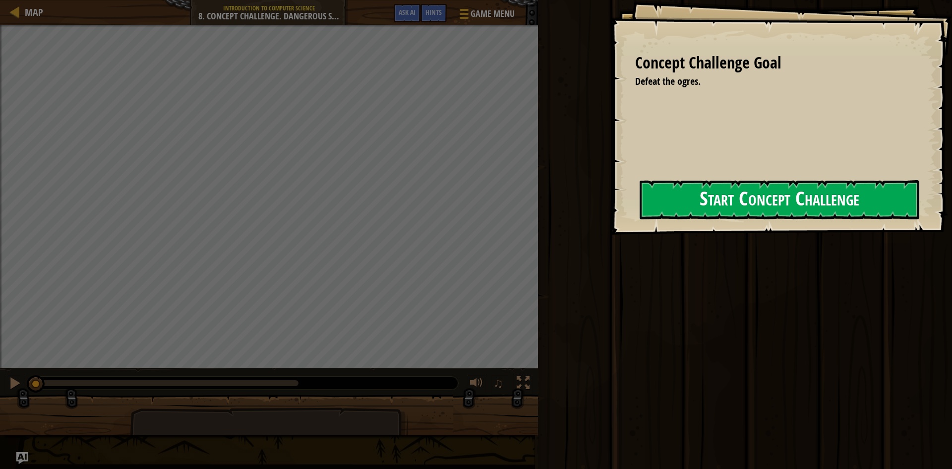
click at [680, 196] on button "Start Concept Challenge" at bounding box center [780, 199] width 280 height 39
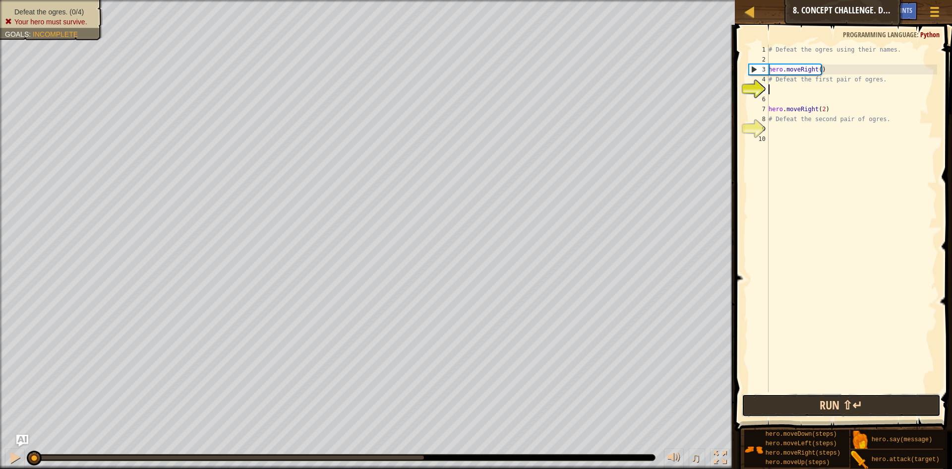
click at [858, 406] on button "Run ⇧↵" at bounding box center [841, 405] width 199 height 23
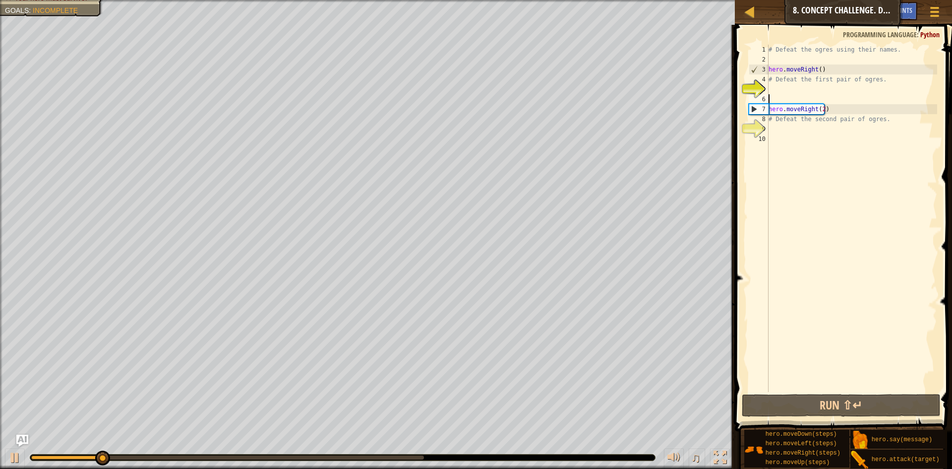
click at [792, 102] on div "# Defeat the ogres using their names. hero . moveRight ( ) # Defeat the first p…" at bounding box center [852, 228] width 171 height 367
